Goal: Task Accomplishment & Management: Manage account settings

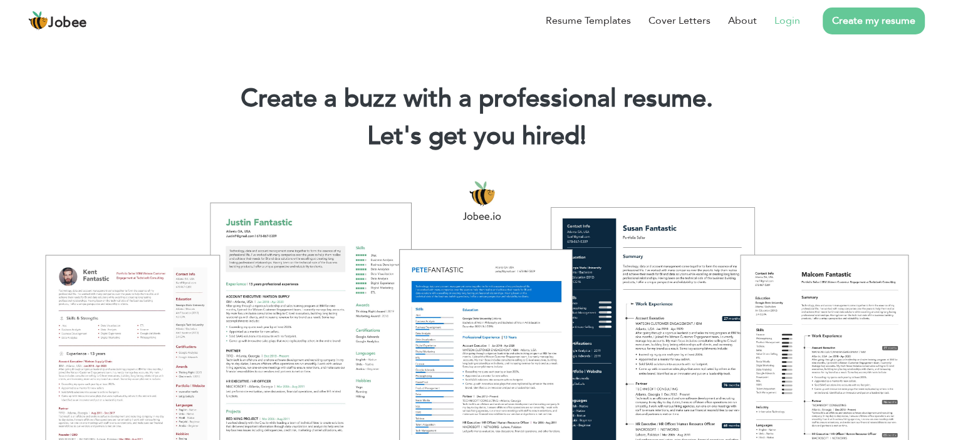
click at [779, 20] on link "Login" at bounding box center [787, 20] width 26 height 15
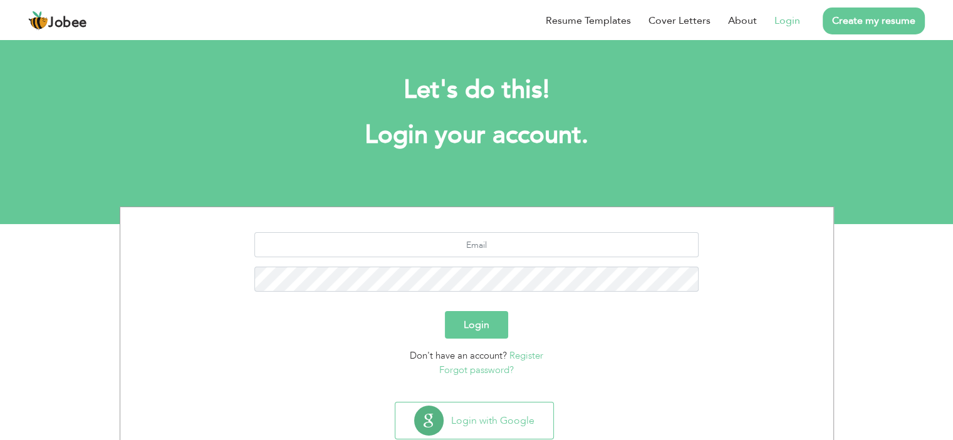
click at [484, 368] on link "Forgot password?" at bounding box center [476, 370] width 75 height 13
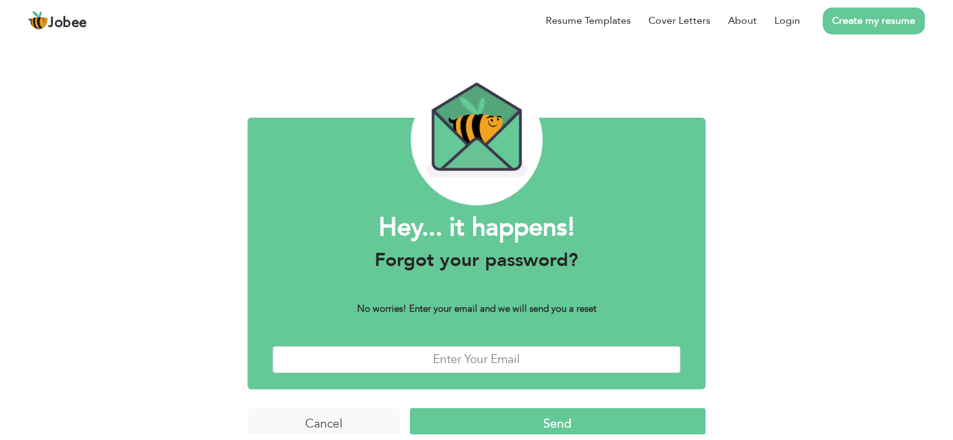
scroll to position [26, 0]
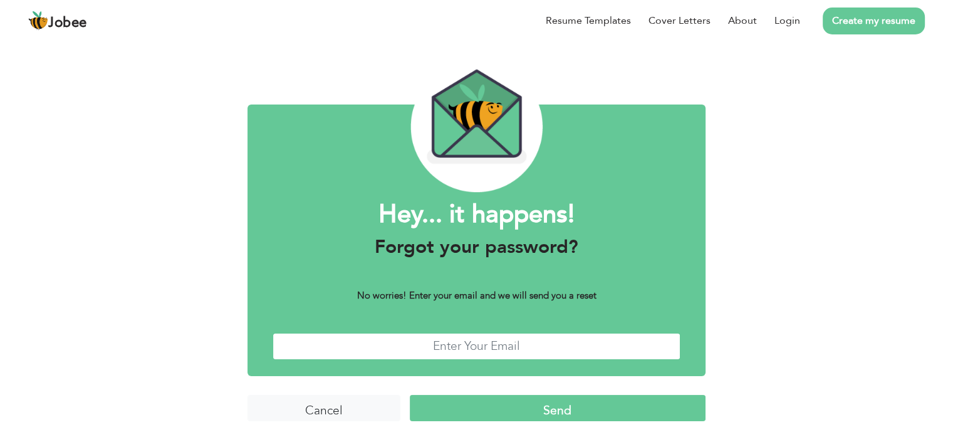
click at [397, 352] on input "text" at bounding box center [477, 346] width 408 height 27
click at [397, 348] on input "text" at bounding box center [477, 346] width 408 height 27
type input "[EMAIL_ADDRESS][DOMAIN_NAME]"
click at [410, 395] on input "Send" at bounding box center [558, 408] width 296 height 27
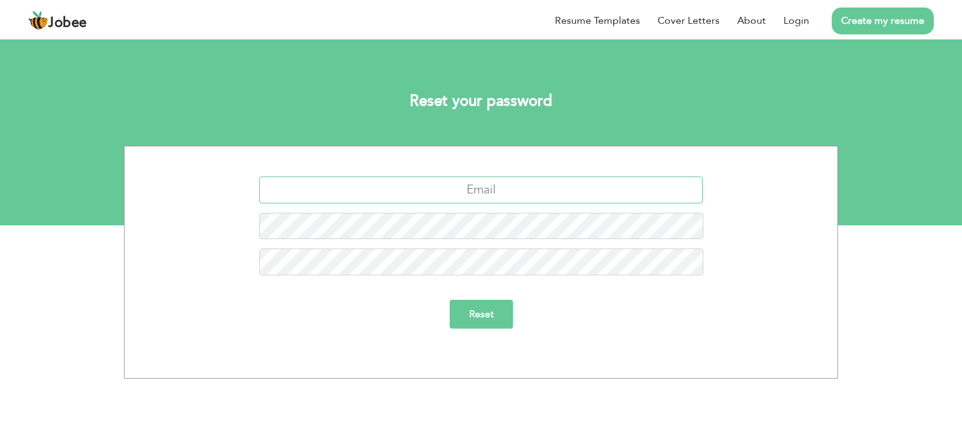
click at [450, 192] on input "text" at bounding box center [481, 190] width 444 height 27
type input "[EMAIL_ADDRESS][DOMAIN_NAME]"
click at [482, 310] on input "Reset" at bounding box center [481, 314] width 63 height 29
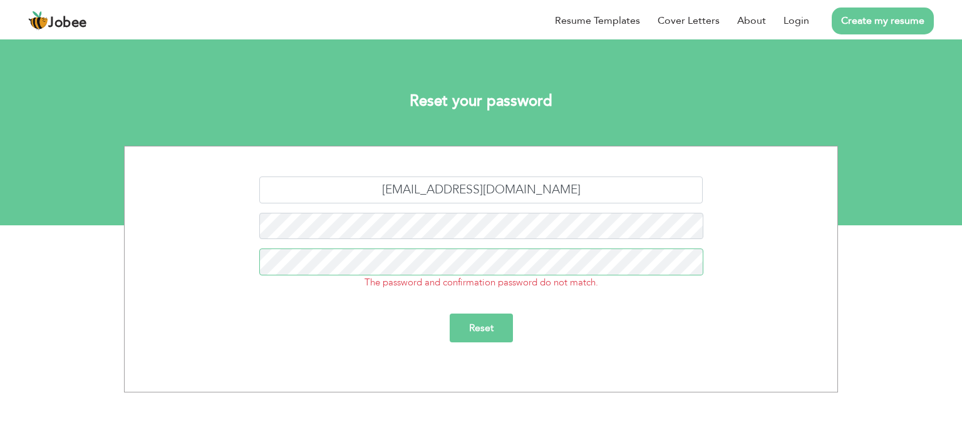
click at [450, 314] on input "Reset" at bounding box center [481, 328] width 63 height 29
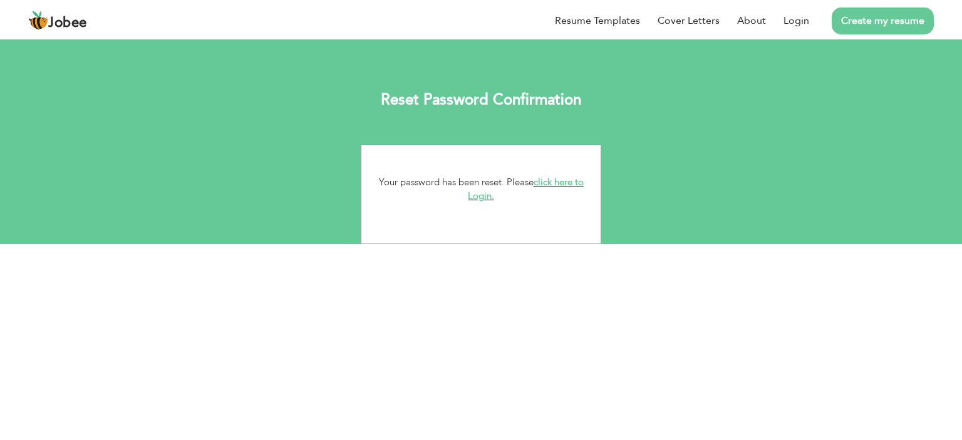
click at [541, 180] on link "click here to Login." at bounding box center [526, 189] width 116 height 27
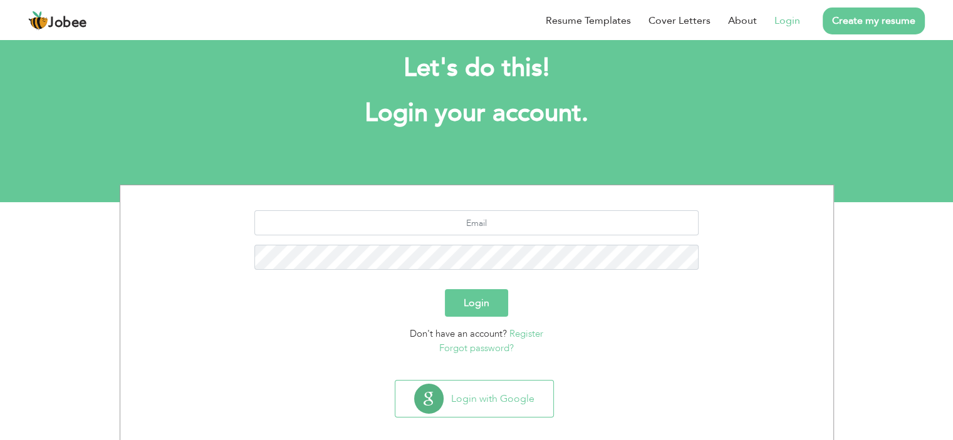
scroll to position [34, 0]
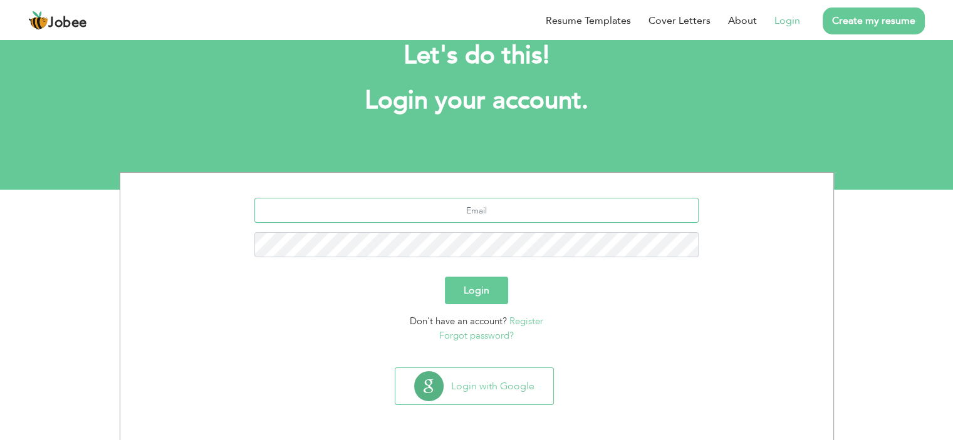
click at [479, 214] on input "text" at bounding box center [476, 210] width 444 height 25
type input "[EMAIL_ADDRESS][DOMAIN_NAME]"
click at [445, 277] on button "Login" at bounding box center [476, 291] width 63 height 28
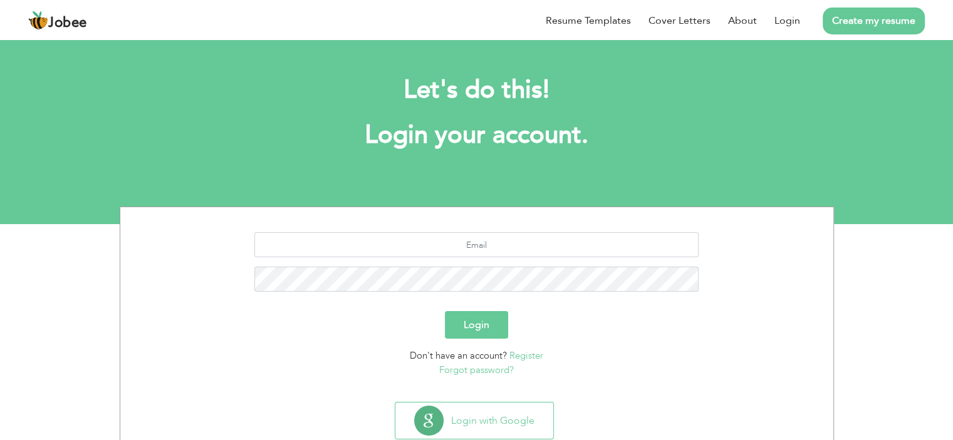
click at [579, 207] on section "Login Don't have an account? Register Forgot password?" at bounding box center [477, 302] width 694 height 190
click at [518, 245] on input "text" at bounding box center [476, 244] width 444 height 25
type input "shamailkhan123@yahoo.com"
click at [445, 311] on button "Login" at bounding box center [476, 325] width 63 height 28
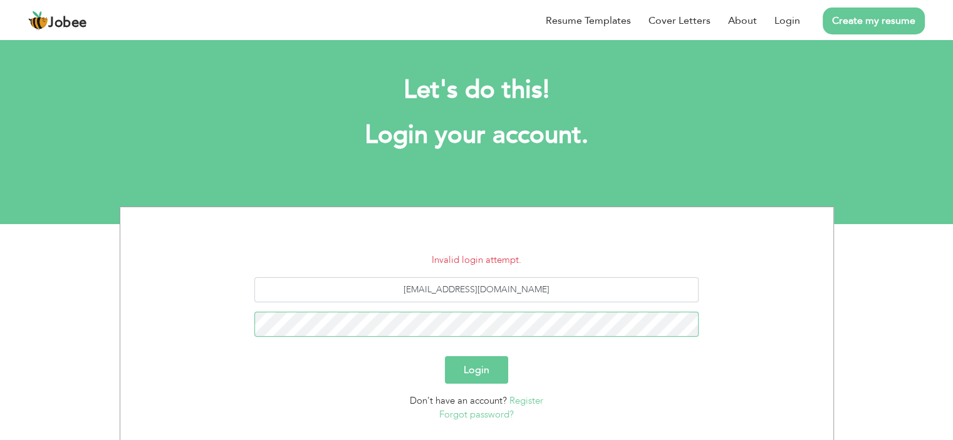
click at [445, 357] on button "Login" at bounding box center [476, 371] width 63 height 28
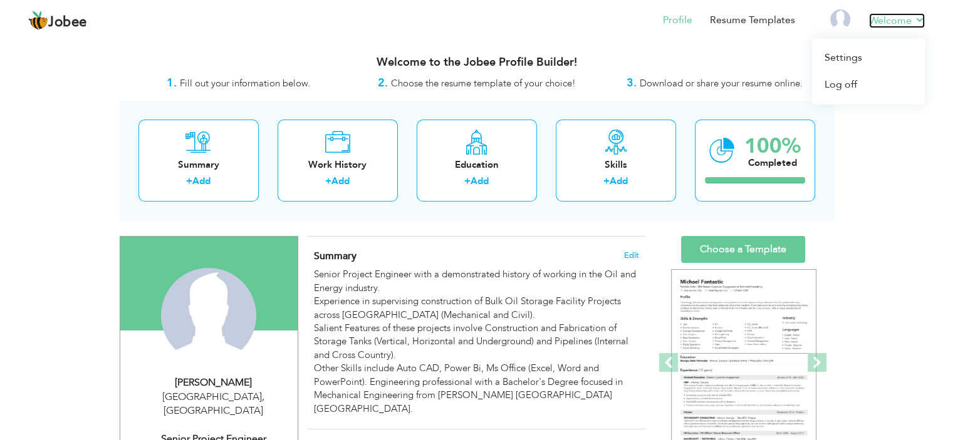
click at [892, 26] on link "Welcome" at bounding box center [897, 20] width 56 height 15
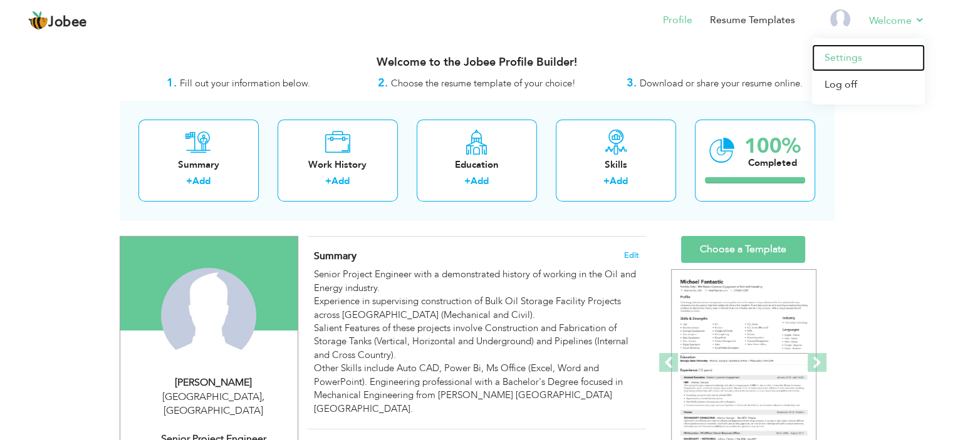
click at [853, 52] on link "Settings" at bounding box center [868, 57] width 113 height 27
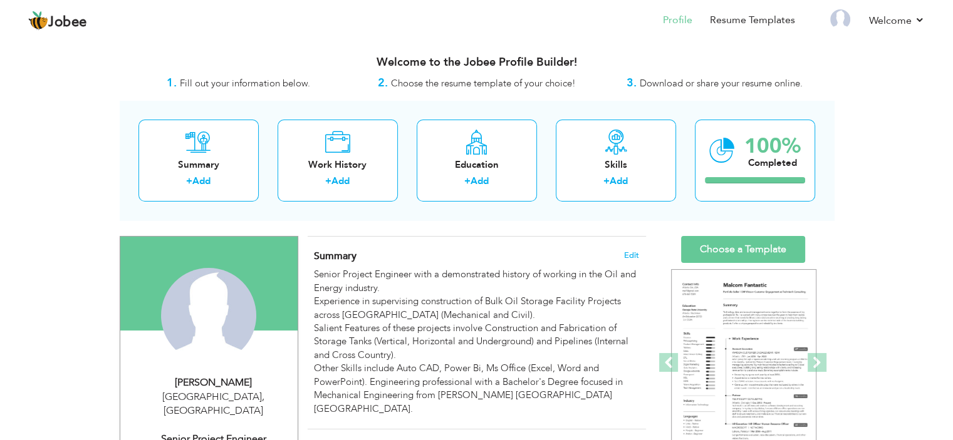
click at [437, 89] on span "Choose the resume template of your choice!" at bounding box center [483, 83] width 185 height 13
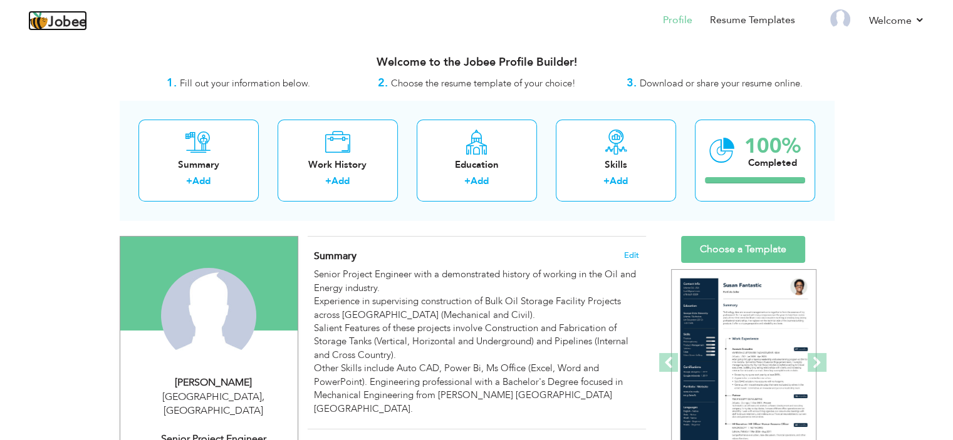
click at [48, 21] on span "Jobee" at bounding box center [67, 23] width 39 height 14
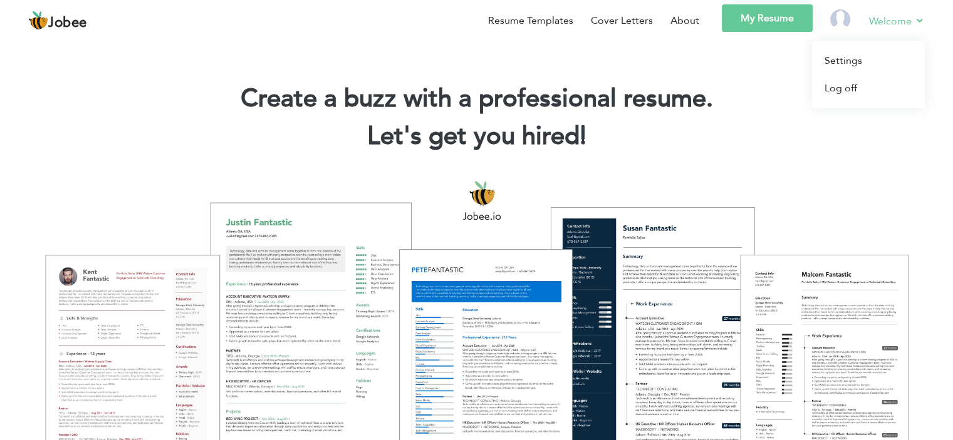
click at [900, 17] on link "Welcome" at bounding box center [897, 21] width 56 height 16
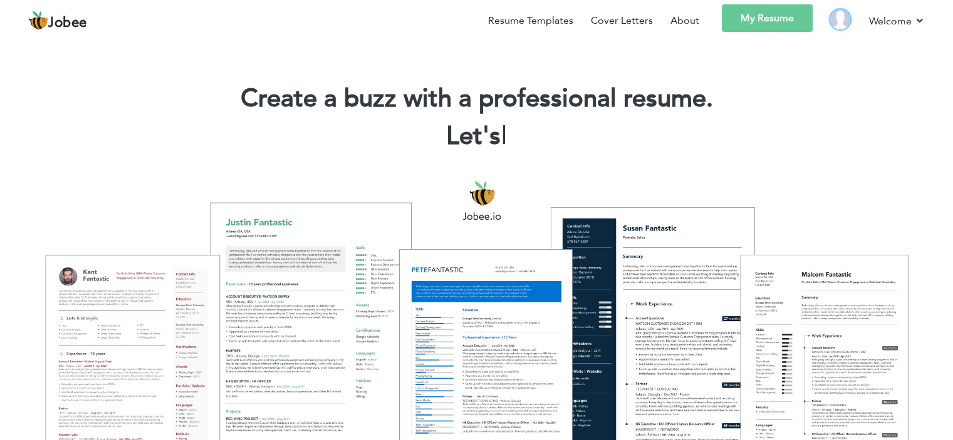
click at [837, 22] on img at bounding box center [840, 19] width 20 height 20
